Goal: Task Accomplishment & Management: Manage account settings

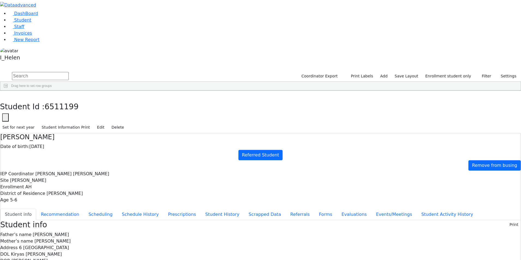
click at [62, 145] on div "Deutsch" at bounding box center [47, 149] width 32 height 8
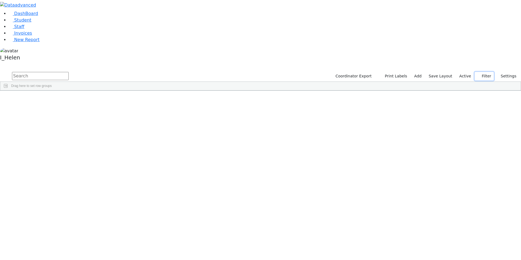
click at [483, 72] on button "Filter" at bounding box center [484, 76] width 19 height 8
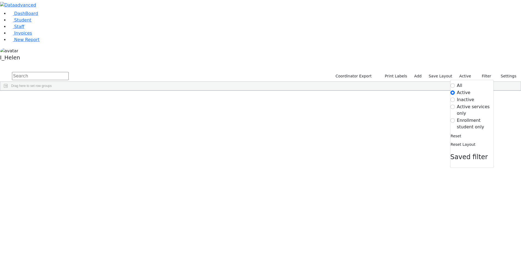
click at [464, 117] on label "Enrollment student only" at bounding box center [475, 123] width 37 height 13
click at [455, 118] on input "Enrollment student only" at bounding box center [453, 120] width 4 height 4
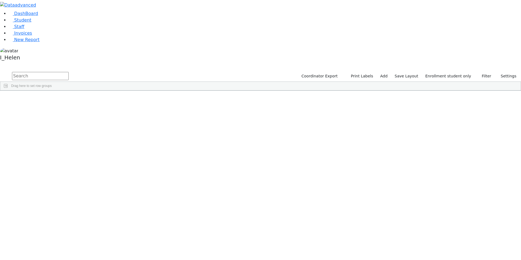
click at [62, 145] on div "Deutsch" at bounding box center [47, 149] width 32 height 8
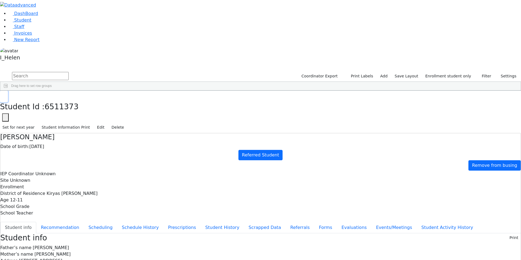
click at [8, 91] on button "button" at bounding box center [4, 96] width 8 height 11
click at [62, 191] on div "[PERSON_NAME]" at bounding box center [47, 195] width 32 height 8
click at [286, 222] on button "Referrals" at bounding box center [300, 227] width 29 height 11
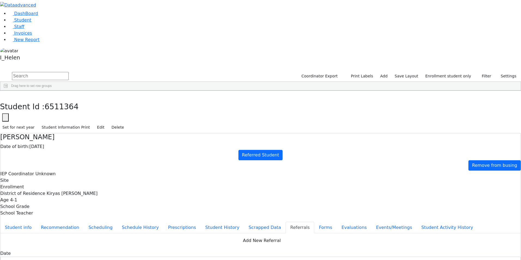
type textarea "Moshe attends Kindergarten, R' Friedlander, GB bldg."
click at [36, 222] on button "Student info" at bounding box center [18, 227] width 36 height 11
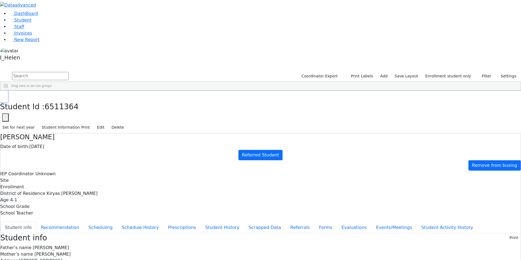
click at [8, 91] on button "button" at bounding box center [4, 96] width 8 height 11
click at [62, 237] on div "[PERSON_NAME]" at bounding box center [47, 241] width 32 height 8
click at [314, 222] on button "Forms" at bounding box center [325, 227] width 23 height 11
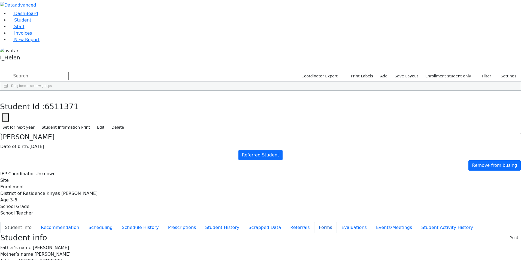
type input "Mrs. Leah Ostreicher"
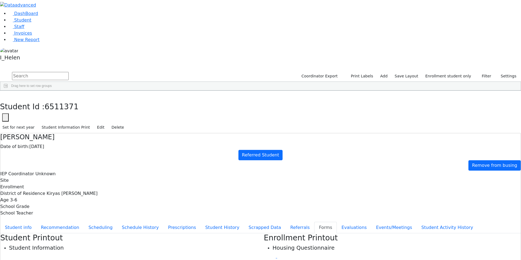
click at [8, 91] on button "button" at bounding box center [4, 96] width 8 height 11
click at [62, 138] on div "[PERSON_NAME]" at bounding box center [47, 142] width 32 height 8
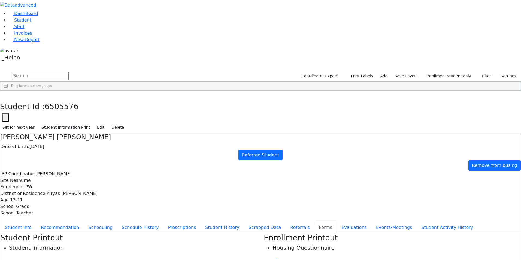
type input "Mrs. Sara Brach"
click at [8, 91] on button "button" at bounding box center [4, 96] width 8 height 11
click at [110, 138] on div "6505576 Brach Chana Shaindy 10/07/2011 Steinhardt, Esther Referred Student Kiry…" at bounding box center [222, 142] width 445 height 8
type input "Mrs. Sara Brach"
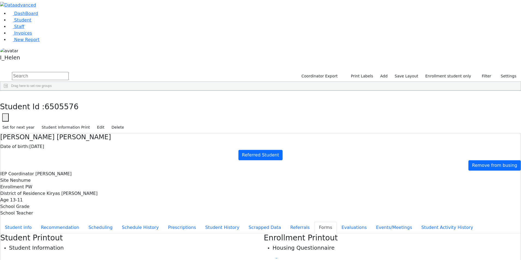
click at [8, 91] on button "button" at bounding box center [4, 96] width 8 height 11
